Goal: Information Seeking & Learning: Check status

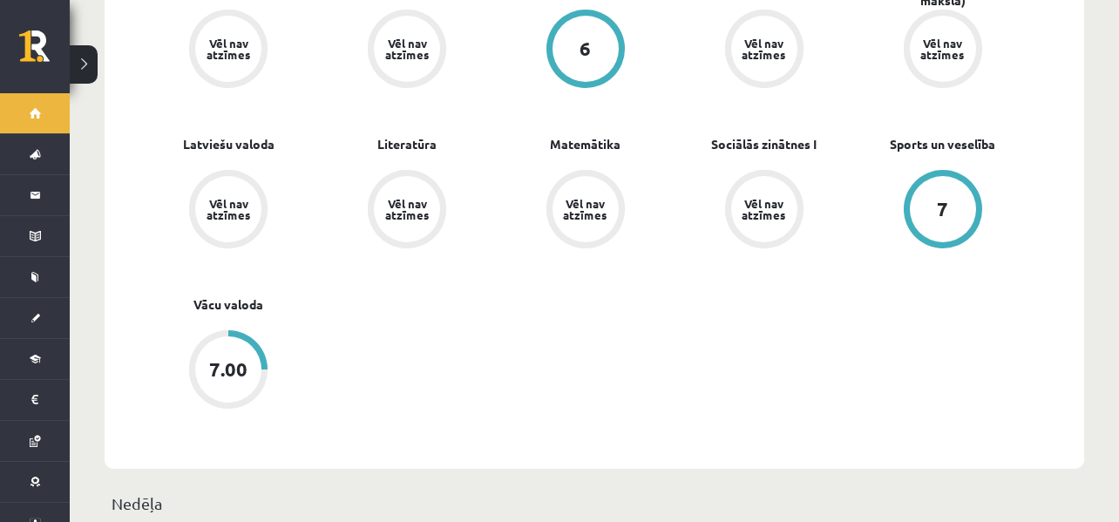
scroll to position [697, 0]
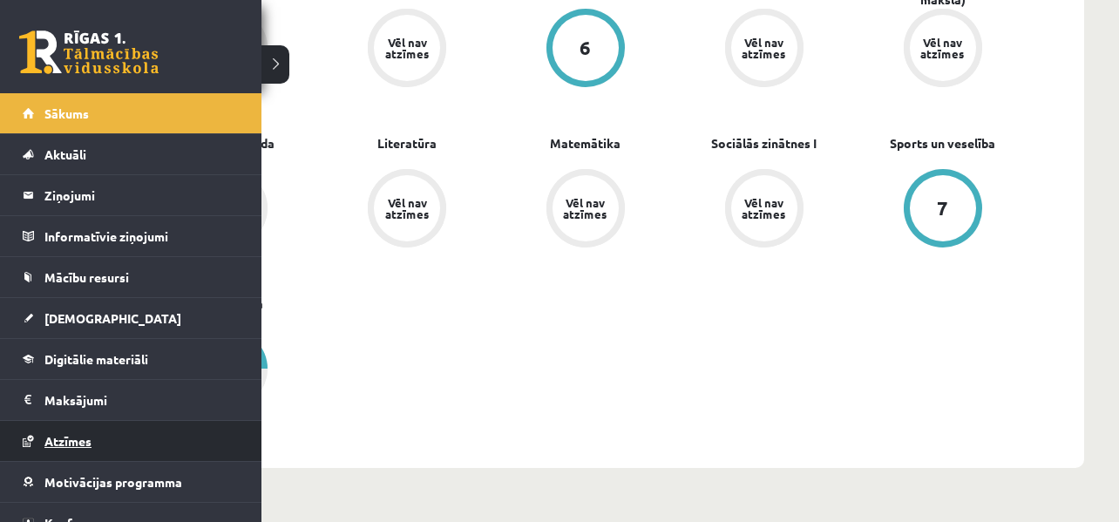
click at [51, 442] on span "Atzīmes" at bounding box center [67, 441] width 47 height 16
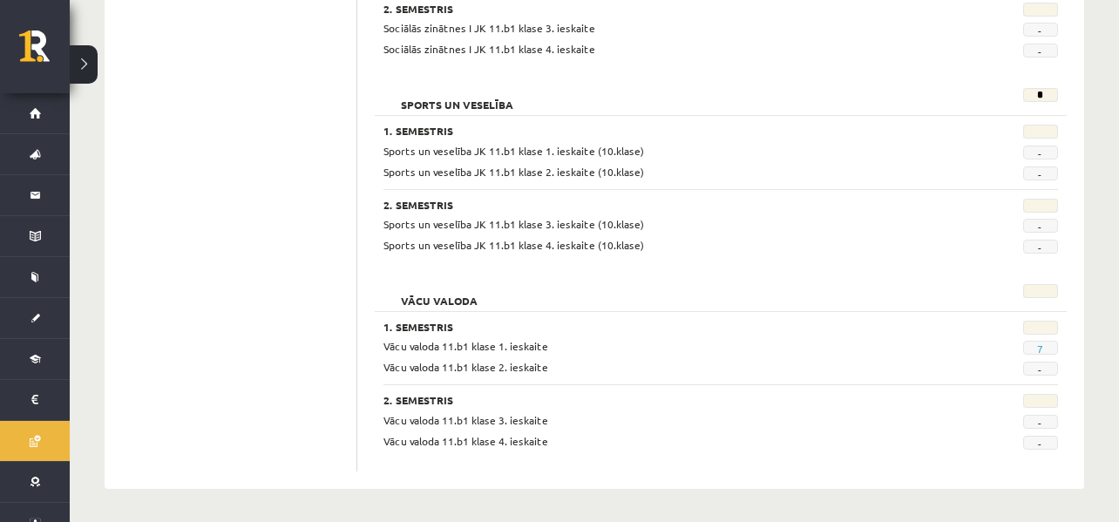
scroll to position [1828, 0]
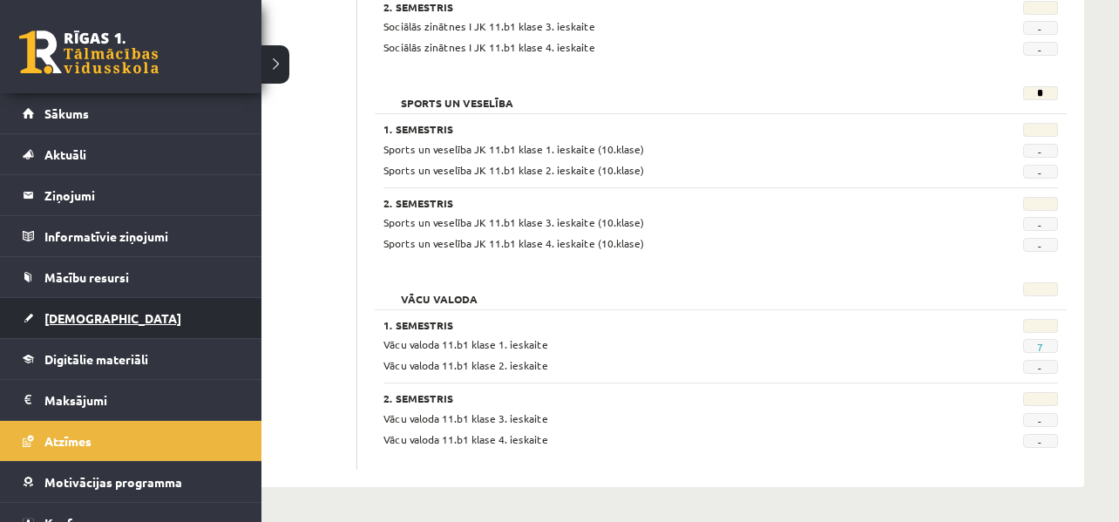
click at [56, 316] on span "[DEMOGRAPHIC_DATA]" at bounding box center [112, 318] width 137 height 16
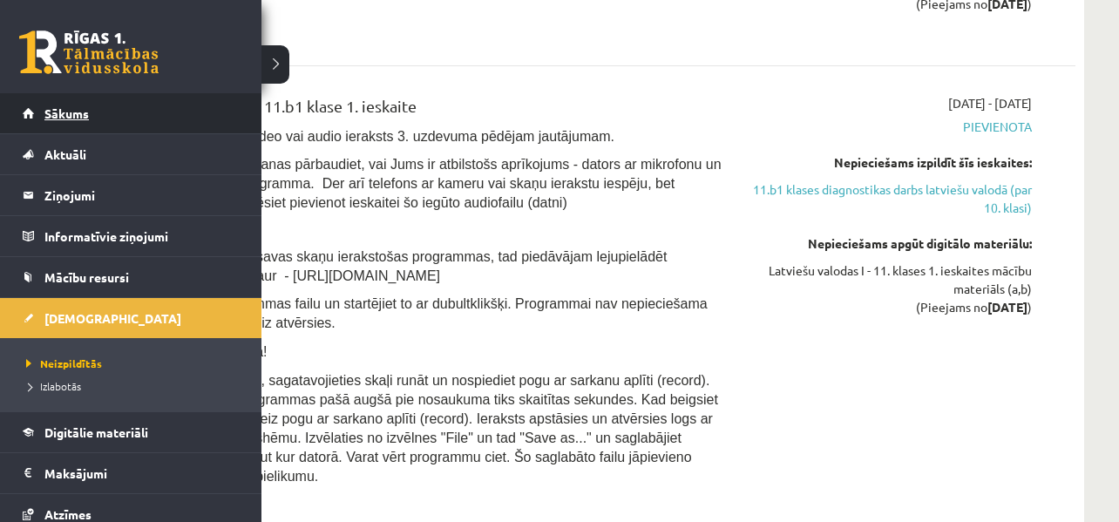
click at [44, 118] on span "Sākums" at bounding box center [66, 113] width 44 height 16
